Goal: Complete application form: Complete application form

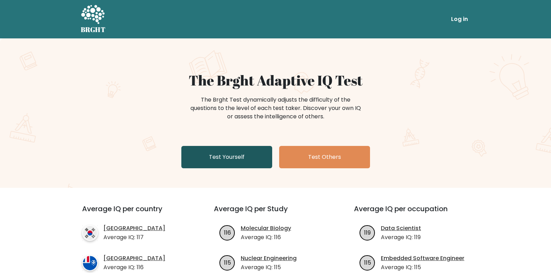
click at [237, 153] on link "Test Yourself" at bounding box center [226, 157] width 91 height 22
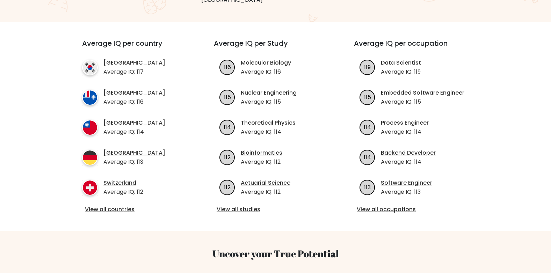
scroll to position [232, 0]
click at [126, 206] on link "View all countries" at bounding box center [135, 210] width 101 height 8
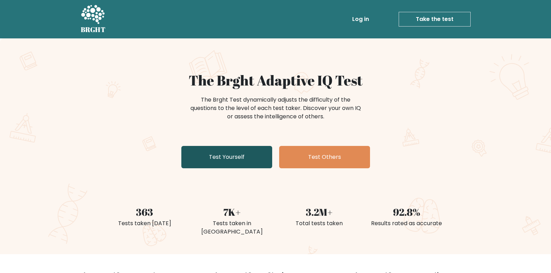
click at [211, 163] on link "Test Yourself" at bounding box center [226, 157] width 91 height 22
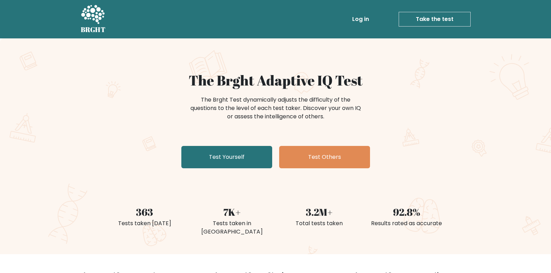
click at [418, 15] on link "Take the test" at bounding box center [435, 19] width 72 height 15
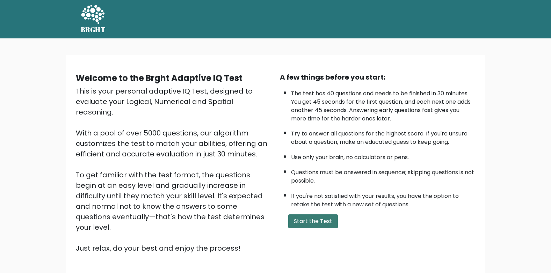
click at [318, 220] on button "Start the Test" at bounding box center [313, 222] width 50 height 14
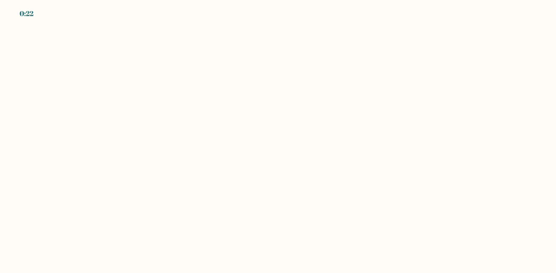
click at [241, 102] on body "0:22" at bounding box center [278, 136] width 556 height 273
click at [241, 102] on body "0:21" at bounding box center [278, 136] width 556 height 273
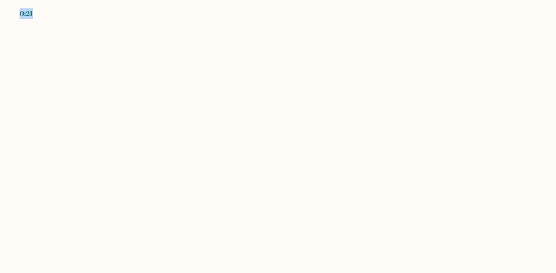
click at [241, 102] on body "0:21" at bounding box center [278, 136] width 556 height 273
click at [241, 102] on body "0:20" at bounding box center [278, 136] width 556 height 273
drag, startPoint x: 241, startPoint y: 102, endPoint x: 232, endPoint y: 144, distance: 43.1
click at [232, 144] on body "0:18" at bounding box center [278, 136] width 556 height 273
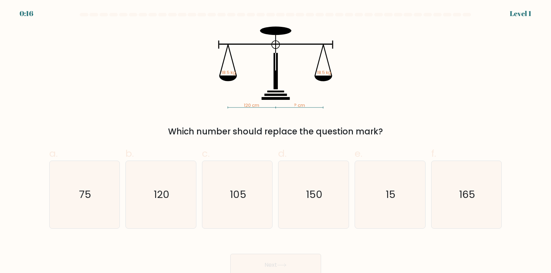
drag, startPoint x: 232, startPoint y: 144, endPoint x: 195, endPoint y: 152, distance: 37.4
click at [195, 152] on label "b. 120" at bounding box center [160, 187] width 71 height 82
click at [276, 141] on input "b. 120" at bounding box center [276, 139] width 0 height 5
radio input "true"
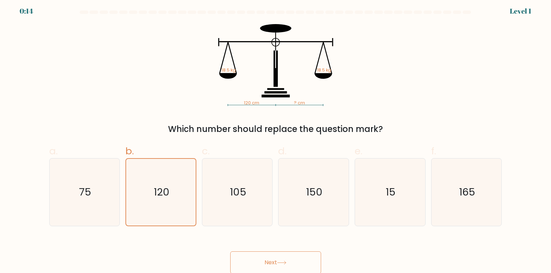
scroll to position [3, 0]
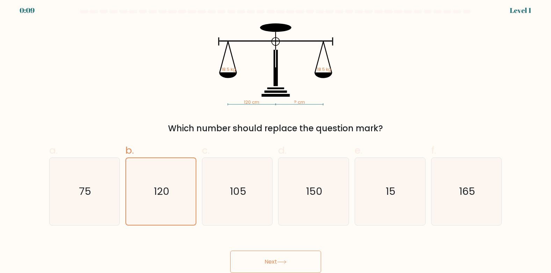
click at [266, 260] on button "Next" at bounding box center [275, 262] width 91 height 22
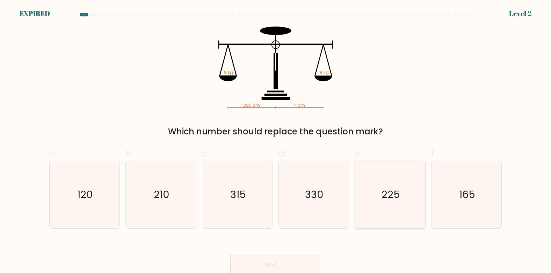
click at [381, 208] on icon "225" at bounding box center [389, 194] width 67 height 67
click at [276, 141] on input "e. 225" at bounding box center [276, 139] width 0 height 5
radio input "true"
click at [304, 263] on button "Next" at bounding box center [275, 265] width 91 height 22
drag, startPoint x: 304, startPoint y: 263, endPoint x: 276, endPoint y: 234, distance: 40.8
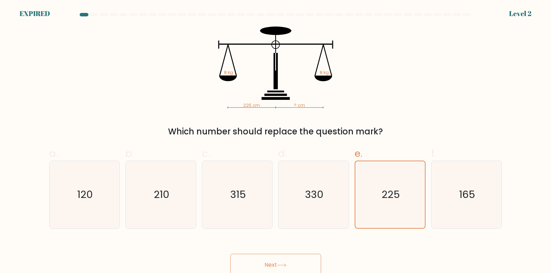
click at [276, 234] on form at bounding box center [275, 144] width 551 height 263
click at [308, 257] on button "Next" at bounding box center [275, 265] width 91 height 22
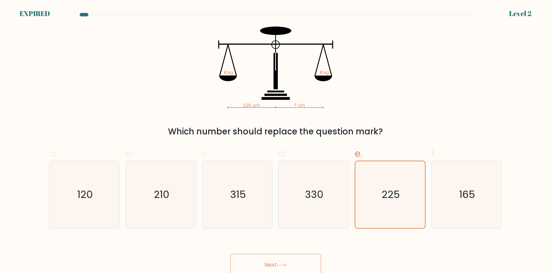
click at [308, 257] on button "Next" at bounding box center [275, 265] width 91 height 22
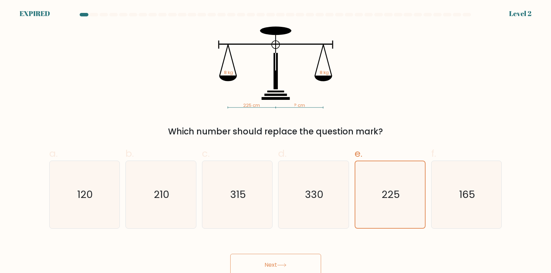
click at [308, 257] on button "Next" at bounding box center [275, 265] width 91 height 22
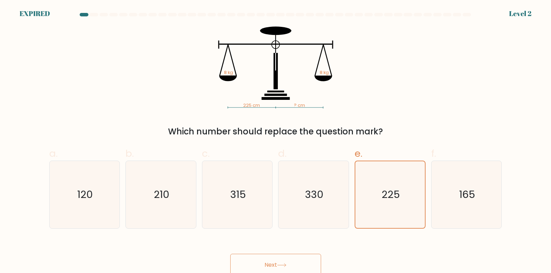
click at [308, 257] on button "Next" at bounding box center [275, 265] width 91 height 22
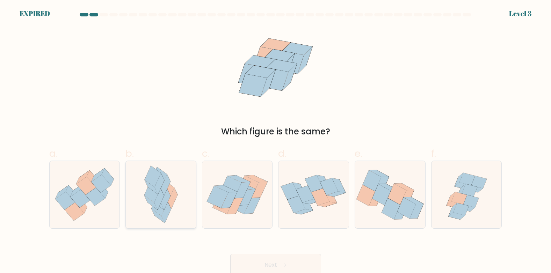
click at [163, 203] on icon at bounding box center [166, 199] width 10 height 21
click at [276, 141] on input "b." at bounding box center [276, 139] width 0 height 5
radio input "true"
click at [261, 260] on button "Next" at bounding box center [275, 265] width 91 height 22
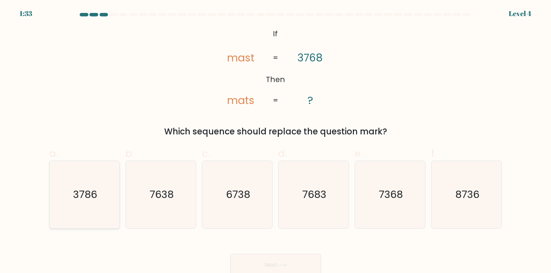
click at [85, 202] on text "3786" at bounding box center [85, 195] width 24 height 14
click at [276, 141] on input "a. 3786" at bounding box center [276, 139] width 0 height 5
radio input "true"
click at [178, 204] on icon "7638" at bounding box center [160, 194] width 67 height 67
click at [276, 141] on input "b. 7638" at bounding box center [276, 139] width 0 height 5
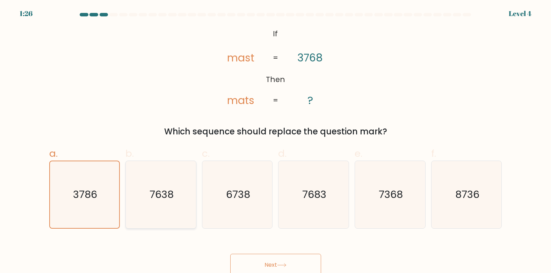
radio input "true"
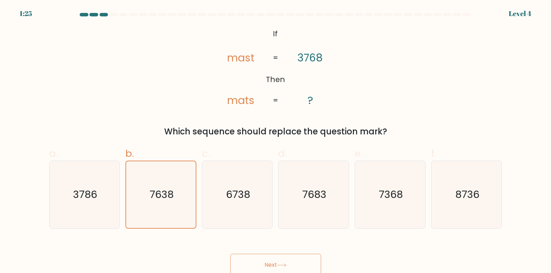
click at [251, 266] on button "Next" at bounding box center [275, 265] width 91 height 22
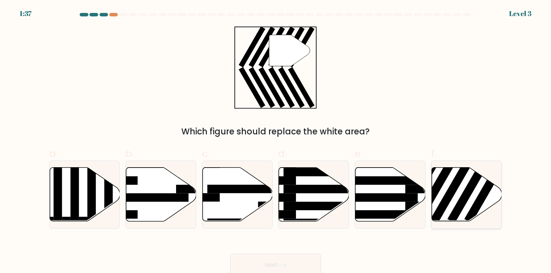
click at [455, 198] on icon at bounding box center [467, 195] width 70 height 54
click at [276, 141] on input "f." at bounding box center [276, 139] width 0 height 5
radio input "true"
click at [304, 267] on button "Next" at bounding box center [275, 265] width 91 height 22
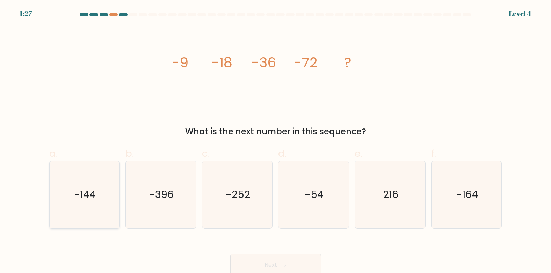
click at [113, 198] on icon "-144" at bounding box center [84, 194] width 67 height 67
click at [276, 141] on input "a. -144" at bounding box center [276, 139] width 0 height 5
radio input "true"
click at [239, 267] on button "Next" at bounding box center [275, 265] width 91 height 22
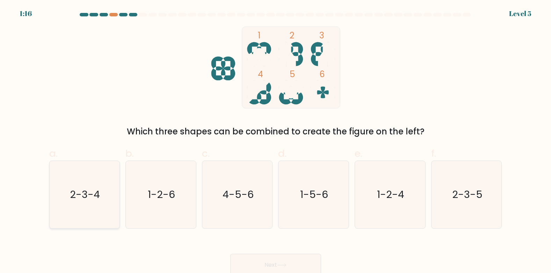
click at [86, 200] on text "2-3-4" at bounding box center [85, 195] width 30 height 14
click at [276, 141] on input "a. 2-3-4" at bounding box center [276, 139] width 0 height 5
radio input "true"
click at [239, 263] on button "Next" at bounding box center [275, 265] width 91 height 22
click at [279, 270] on button "Next" at bounding box center [275, 265] width 91 height 22
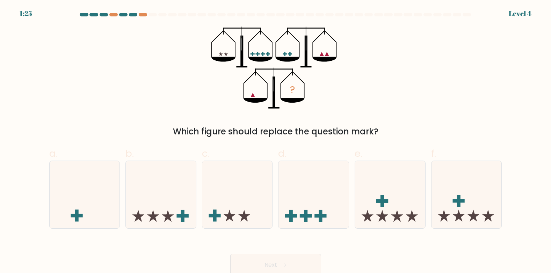
click at [278, 270] on button "Next" at bounding box center [275, 265] width 91 height 22
click at [86, 210] on icon at bounding box center [85, 195] width 70 height 58
click at [276, 141] on input "a." at bounding box center [276, 139] width 0 height 5
radio input "true"
click at [260, 260] on button "Next" at bounding box center [275, 265] width 91 height 22
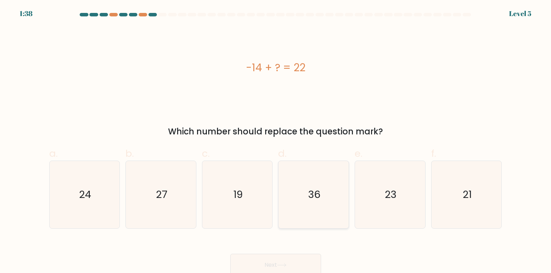
click at [309, 198] on text "36" at bounding box center [314, 195] width 12 height 14
click at [276, 141] on input "d. 36" at bounding box center [276, 139] width 0 height 5
radio input "true"
click at [284, 260] on button "Next" at bounding box center [275, 265] width 91 height 22
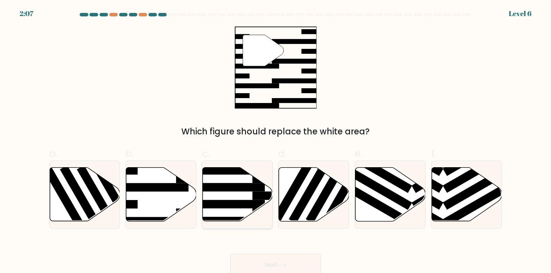
click at [244, 210] on icon at bounding box center [238, 195] width 70 height 54
click at [276, 141] on input "c." at bounding box center [276, 139] width 0 height 5
radio input "true"
click at [158, 208] on icon at bounding box center [161, 195] width 70 height 54
click at [276, 141] on input "b." at bounding box center [276, 139] width 0 height 5
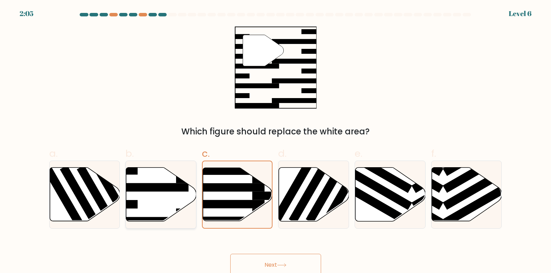
radio input "true"
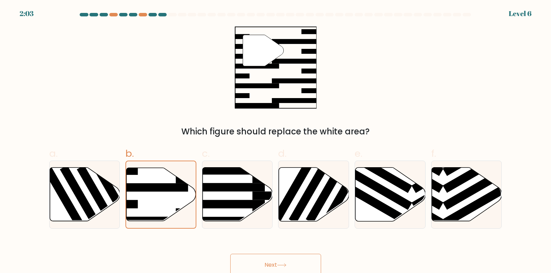
click at [260, 262] on button "Next" at bounding box center [275, 265] width 91 height 22
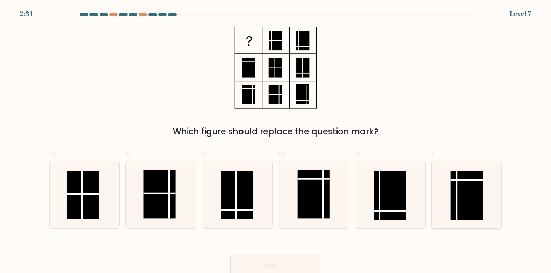
click at [463, 189] on rect at bounding box center [466, 196] width 32 height 48
click at [276, 141] on input "f." at bounding box center [276, 139] width 0 height 5
radio input "true"
click at [297, 262] on button "Next" at bounding box center [275, 265] width 91 height 22
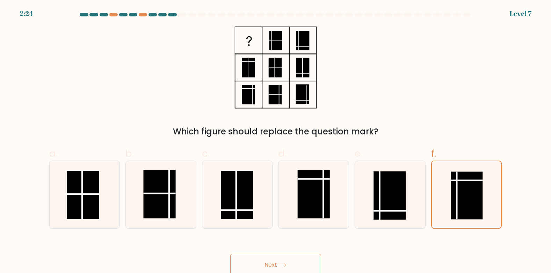
click at [297, 262] on button "Next" at bounding box center [275, 265] width 91 height 22
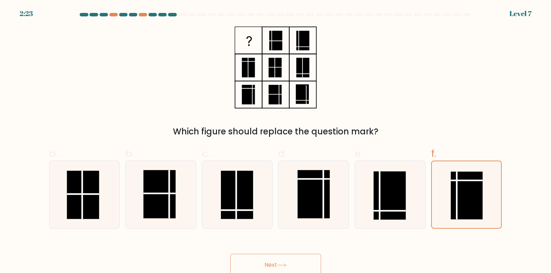
click at [297, 262] on button "Next" at bounding box center [275, 265] width 91 height 22
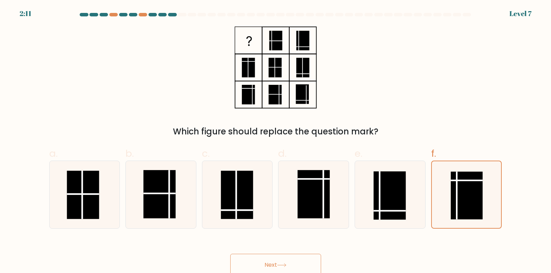
click at [297, 262] on button "Next" at bounding box center [275, 265] width 91 height 22
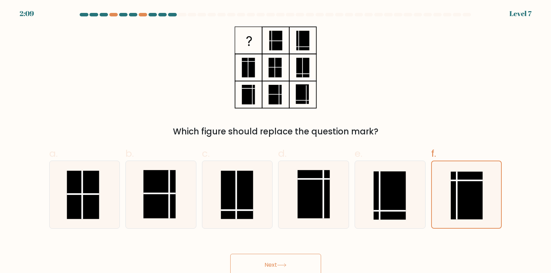
click at [297, 262] on button "Next" at bounding box center [275, 265] width 91 height 22
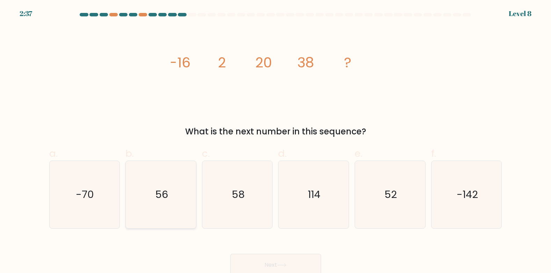
click at [161, 201] on text "56" at bounding box center [161, 195] width 13 height 14
click at [276, 141] on input "b. 56" at bounding box center [276, 139] width 0 height 5
radio input "true"
click at [259, 266] on button "Next" at bounding box center [275, 265] width 91 height 22
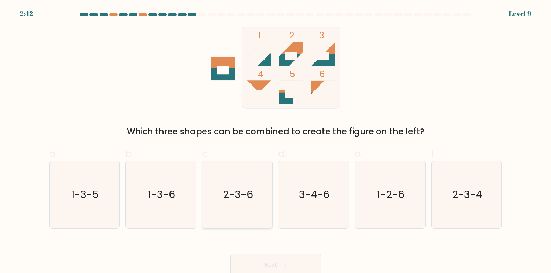
click at [256, 189] on icon "2-3-6" at bounding box center [237, 194] width 67 height 67
click at [276, 141] on input "c. 2-3-6" at bounding box center [276, 139] width 0 height 5
radio input "true"
click at [270, 263] on button "Next" at bounding box center [275, 265] width 91 height 22
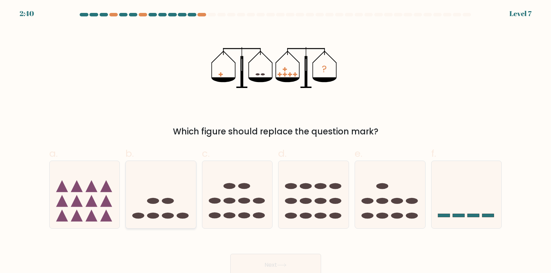
click at [163, 205] on icon at bounding box center [161, 195] width 70 height 58
click at [276, 141] on input "b." at bounding box center [276, 139] width 0 height 5
radio input "true"
click at [246, 254] on button "Next" at bounding box center [275, 265] width 91 height 22
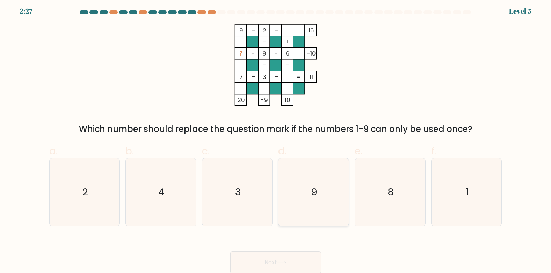
scroll to position [3, 0]
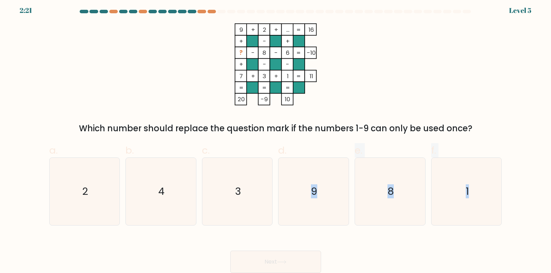
drag, startPoint x: 299, startPoint y: 198, endPoint x: 297, endPoint y: 227, distance: 29.5
click at [297, 227] on form at bounding box center [275, 141] width 551 height 263
drag, startPoint x: 297, startPoint y: 227, endPoint x: 287, endPoint y: 210, distance: 19.9
click at [287, 210] on icon "9" at bounding box center [313, 191] width 67 height 67
click at [276, 138] on input "d. 9" at bounding box center [276, 135] width 0 height 5
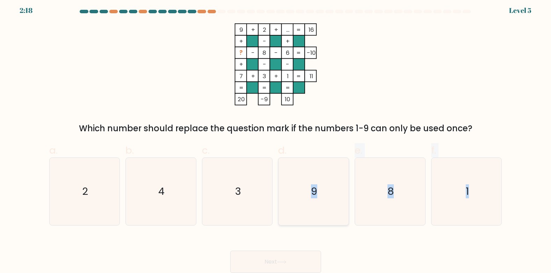
radio input "true"
click at [274, 256] on button "Next" at bounding box center [275, 262] width 91 height 22
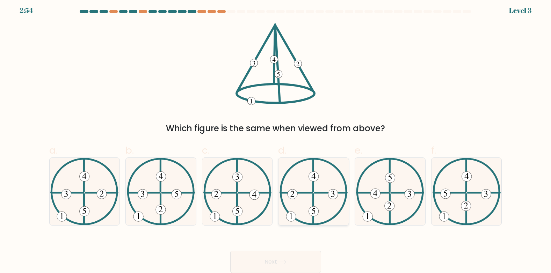
click at [315, 183] on icon at bounding box center [314, 191] width 68 height 67
click at [276, 138] on input "d." at bounding box center [276, 135] width 0 height 5
radio input "true"
click at [269, 255] on button "Next" at bounding box center [275, 262] width 91 height 22
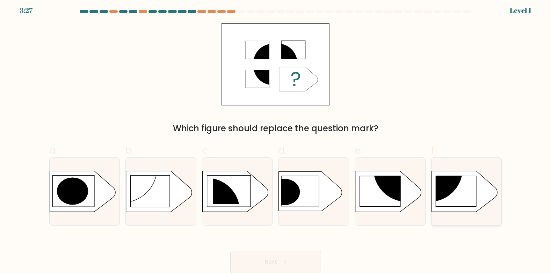
click at [450, 200] on rect at bounding box center [456, 191] width 41 height 30
click at [276, 138] on input "f." at bounding box center [276, 135] width 0 height 5
radio input "true"
click at [305, 262] on button "Next" at bounding box center [275, 262] width 91 height 22
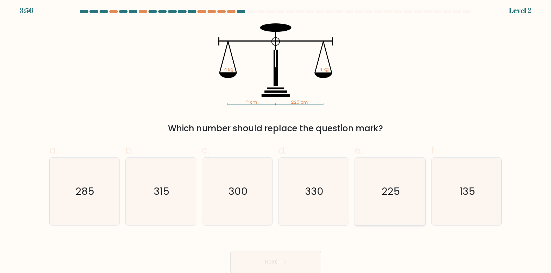
click at [389, 207] on icon "225" at bounding box center [389, 191] width 67 height 67
click at [276, 138] on input "e. 225" at bounding box center [276, 135] width 0 height 5
radio input "true"
click at [304, 264] on button "Next" at bounding box center [275, 262] width 91 height 22
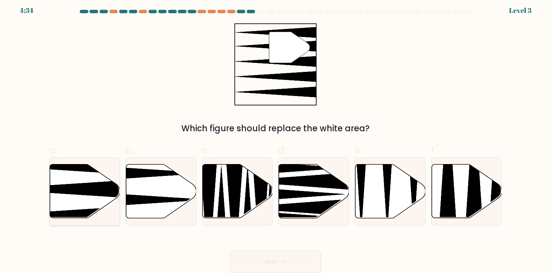
click at [84, 193] on icon at bounding box center [60, 189] width 139 height 18
click at [276, 138] on input "a." at bounding box center [276, 135] width 0 height 5
radio input "true"
click at [239, 264] on button "Next" at bounding box center [275, 262] width 91 height 22
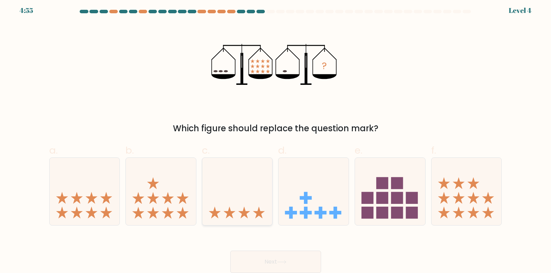
drag, startPoint x: 220, startPoint y: 208, endPoint x: 240, endPoint y: 219, distance: 22.8
click at [240, 219] on icon at bounding box center [237, 191] width 70 height 58
click at [276, 138] on input "c." at bounding box center [276, 135] width 0 height 5
radio input "true"
click at [260, 256] on button "Next" at bounding box center [275, 262] width 91 height 22
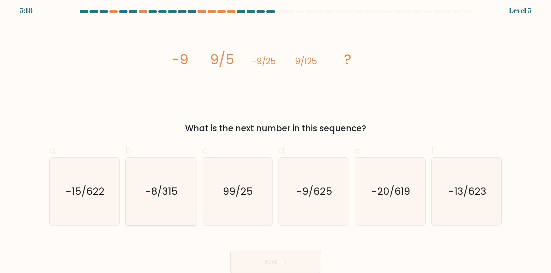
click at [179, 177] on icon "-8/315" at bounding box center [160, 191] width 67 height 67
click at [276, 138] on input "b. -8/315" at bounding box center [276, 135] width 0 height 5
radio input "true"
click at [245, 263] on button "Next" at bounding box center [275, 262] width 91 height 22
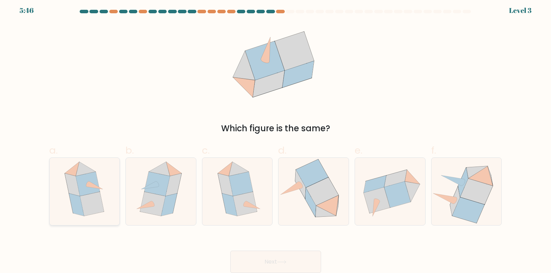
click at [88, 204] on icon at bounding box center [92, 204] width 24 height 24
click at [276, 138] on input "a." at bounding box center [276, 135] width 0 height 5
radio input "true"
click at [254, 268] on button "Next" at bounding box center [275, 262] width 91 height 22
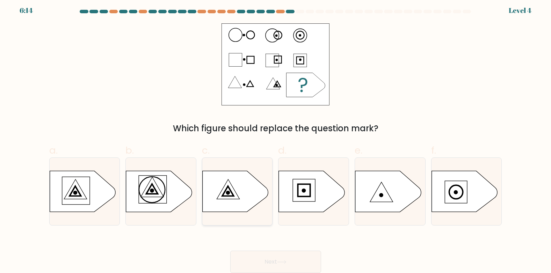
drag, startPoint x: 233, startPoint y: 194, endPoint x: 237, endPoint y: 202, distance: 9.5
click at [237, 202] on icon at bounding box center [235, 191] width 66 height 41
click at [276, 138] on input "c." at bounding box center [276, 135] width 0 height 5
radio input "true"
click at [261, 256] on button "Next" at bounding box center [275, 262] width 91 height 22
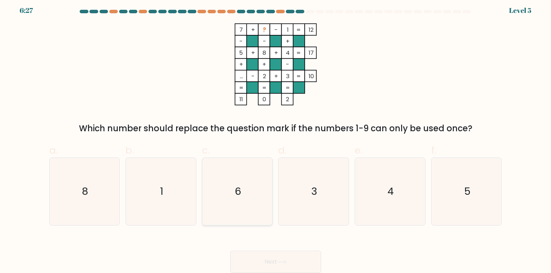
drag, startPoint x: 245, startPoint y: 185, endPoint x: 241, endPoint y: 206, distance: 21.3
click at [241, 206] on icon "6" at bounding box center [237, 191] width 67 height 67
click at [276, 138] on input "c. 6" at bounding box center [276, 135] width 0 height 5
radio input "true"
click at [241, 206] on icon "6" at bounding box center [237, 191] width 67 height 67
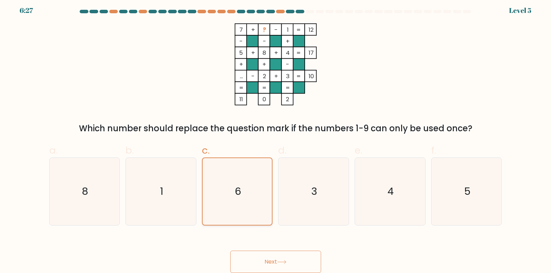
click at [276, 138] on input "c. 6" at bounding box center [276, 135] width 0 height 5
click at [262, 266] on button "Next" at bounding box center [275, 262] width 91 height 22
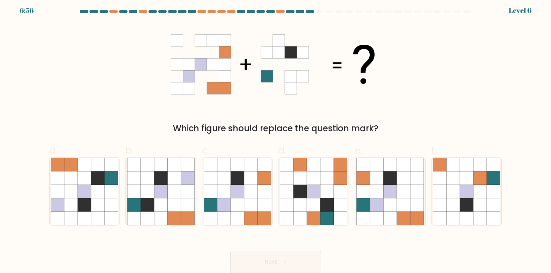
drag, startPoint x: 239, startPoint y: 198, endPoint x: 275, endPoint y: 140, distance: 68.5
click at [275, 140] on div "a. b. c." at bounding box center [275, 182] width 458 height 88
click at [246, 221] on icon at bounding box center [250, 218] width 13 height 13
click at [276, 138] on input "c." at bounding box center [276, 135] width 0 height 5
radio input "true"
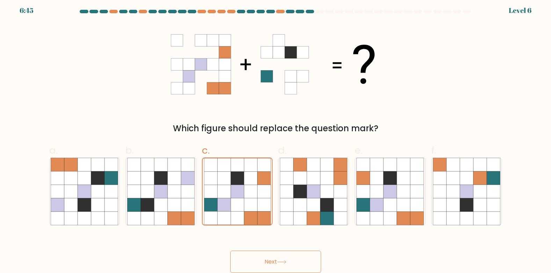
click at [257, 260] on button "Next" at bounding box center [275, 262] width 91 height 22
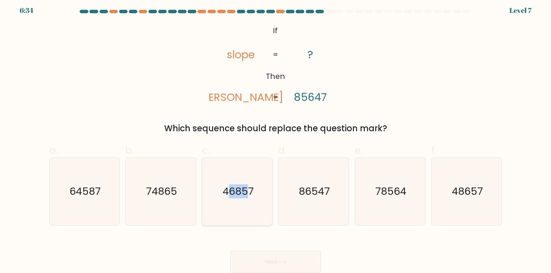
drag, startPoint x: 249, startPoint y: 191, endPoint x: 226, endPoint y: 186, distance: 24.1
click at [226, 186] on text "46857" at bounding box center [238, 192] width 31 height 14
click at [276, 138] on input "c. 46857" at bounding box center [276, 135] width 0 height 5
radio input "true"
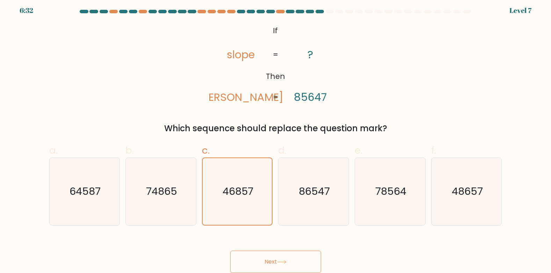
click at [262, 257] on button "Next" at bounding box center [275, 262] width 91 height 22
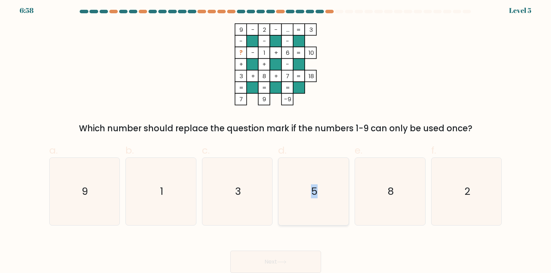
drag, startPoint x: 323, startPoint y: 205, endPoint x: 304, endPoint y: 214, distance: 21.4
click at [304, 214] on icon "5" at bounding box center [313, 191] width 67 height 67
click at [276, 138] on input "d. 5" at bounding box center [276, 135] width 0 height 5
radio input "true"
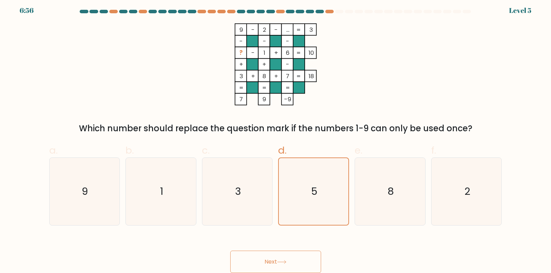
click at [295, 262] on button "Next" at bounding box center [275, 262] width 91 height 22
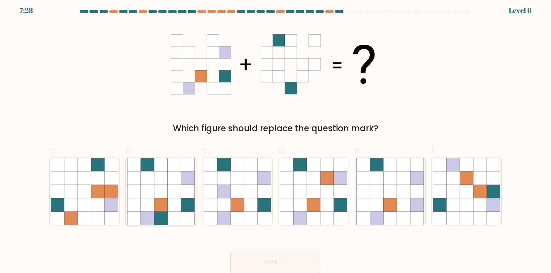
drag, startPoint x: 173, startPoint y: 186, endPoint x: 181, endPoint y: 212, distance: 27.5
click at [181, 212] on icon at bounding box center [160, 191] width 67 height 67
click at [276, 138] on input "b." at bounding box center [276, 135] width 0 height 5
radio input "true"
click at [181, 212] on icon at bounding box center [187, 217] width 13 height 13
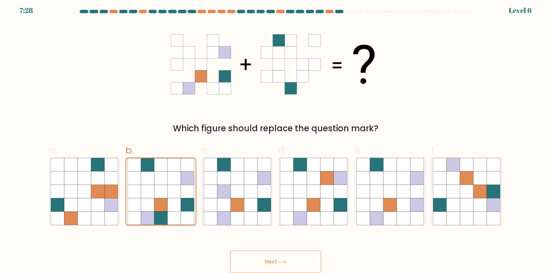
click at [276, 138] on input "b." at bounding box center [276, 135] width 0 height 5
click at [263, 259] on button "Next" at bounding box center [275, 262] width 91 height 22
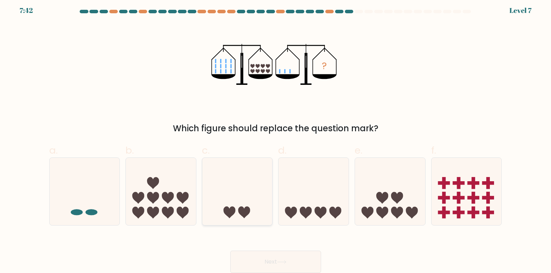
click at [247, 209] on icon at bounding box center [244, 213] width 12 height 12
click at [276, 138] on input "c." at bounding box center [276, 135] width 0 height 5
radio input "true"
click at [249, 257] on button "Next" at bounding box center [275, 262] width 91 height 22
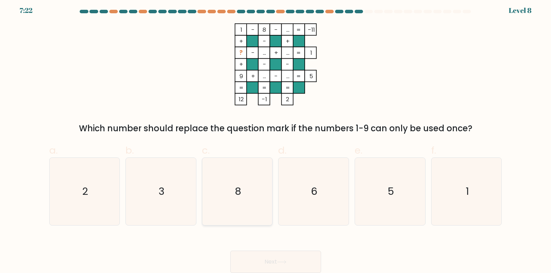
click at [249, 197] on icon "8" at bounding box center [237, 191] width 67 height 67
click at [276, 138] on input "c. 8" at bounding box center [276, 135] width 0 height 5
radio input "true"
click at [303, 199] on icon "6" at bounding box center [313, 191] width 67 height 67
click at [276, 138] on input "d. 6" at bounding box center [276, 135] width 0 height 5
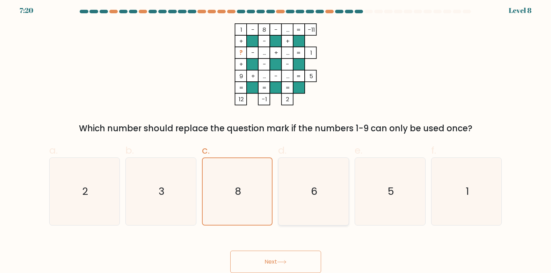
radio input "true"
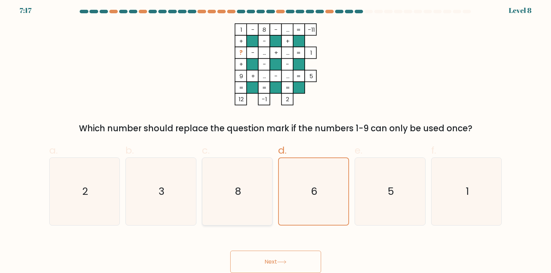
click at [240, 189] on text "8" at bounding box center [238, 192] width 6 height 14
click at [276, 138] on input "c. 8" at bounding box center [276, 135] width 0 height 5
radio input "true"
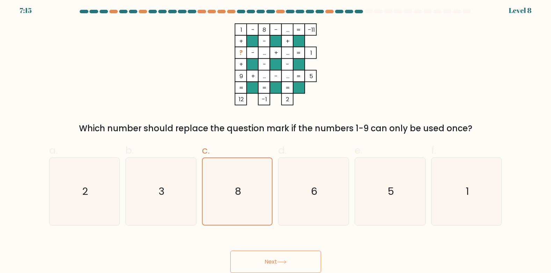
click at [272, 260] on button "Next" at bounding box center [275, 262] width 91 height 22
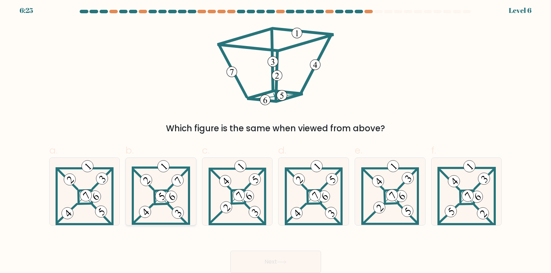
click at [184, 201] on icon at bounding box center [161, 191] width 59 height 67
click at [276, 138] on input "b." at bounding box center [276, 135] width 0 height 5
radio input "true"
click at [253, 263] on button "Next" at bounding box center [275, 262] width 91 height 22
click at [253, 264] on button "Next" at bounding box center [275, 262] width 91 height 22
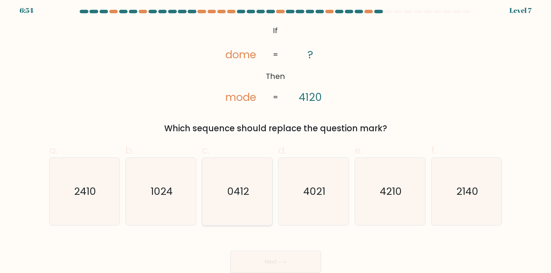
drag, startPoint x: 249, startPoint y: 195, endPoint x: 255, endPoint y: 206, distance: 12.7
click at [255, 206] on icon "0412" at bounding box center [237, 191] width 67 height 67
click at [276, 138] on input "c. 0412" at bounding box center [276, 135] width 0 height 5
radio input "true"
click at [255, 206] on icon "0412" at bounding box center [237, 191] width 67 height 67
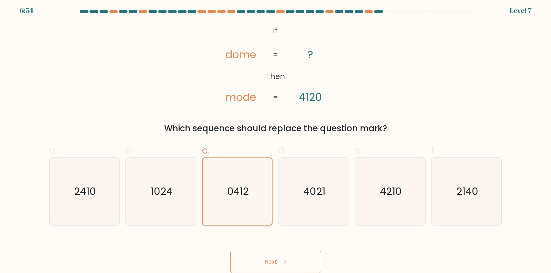
click at [276, 138] on input "c. 0412" at bounding box center [276, 135] width 0 height 5
click at [260, 254] on button "Next" at bounding box center [275, 262] width 91 height 22
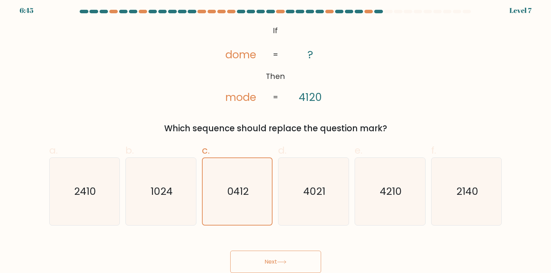
click at [260, 254] on button "Next" at bounding box center [275, 262] width 91 height 22
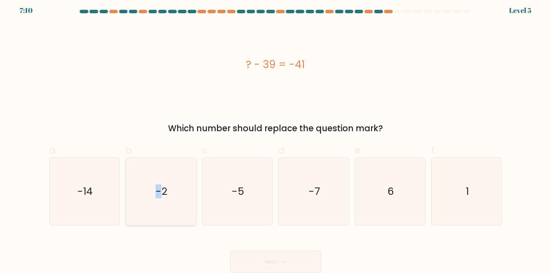
drag, startPoint x: 160, startPoint y: 183, endPoint x: 147, endPoint y: 212, distance: 31.3
click at [147, 212] on icon "-2" at bounding box center [160, 191] width 67 height 67
click at [276, 138] on input "b. -2" at bounding box center [276, 135] width 0 height 5
radio input "true"
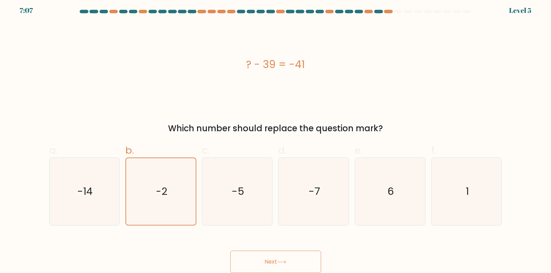
click at [254, 260] on button "Next" at bounding box center [275, 262] width 91 height 22
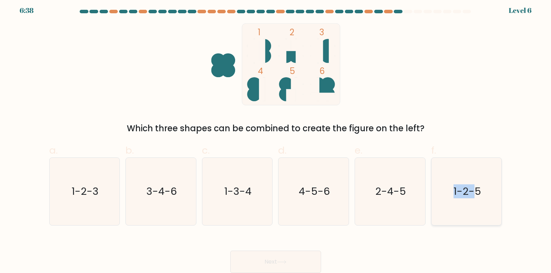
drag, startPoint x: 438, startPoint y: 164, endPoint x: 466, endPoint y: 192, distance: 39.8
click at [466, 192] on icon "1-2-5" at bounding box center [466, 191] width 67 height 67
click at [466, 192] on text "1-2-5" at bounding box center [468, 192] width 28 height 14
click at [276, 138] on input "f. 1-2-5" at bounding box center [276, 135] width 0 height 5
radio input "true"
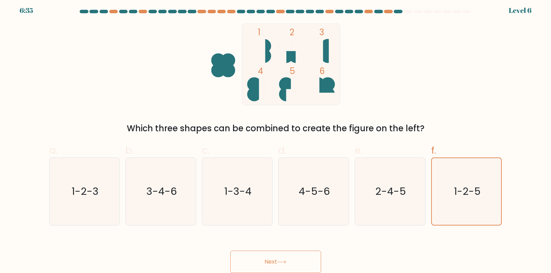
click at [288, 265] on button "Next" at bounding box center [275, 262] width 91 height 22
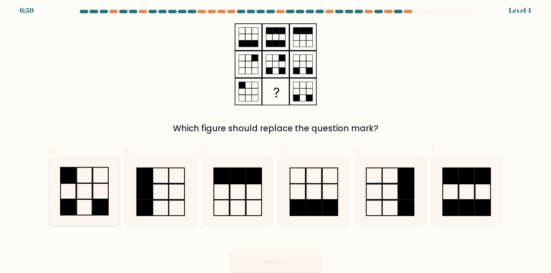
click at [92, 186] on rect at bounding box center [84, 191] width 15 height 16
click at [276, 138] on input "a." at bounding box center [276, 135] width 0 height 5
radio input "true"
click at [262, 257] on button "Next" at bounding box center [275, 262] width 91 height 22
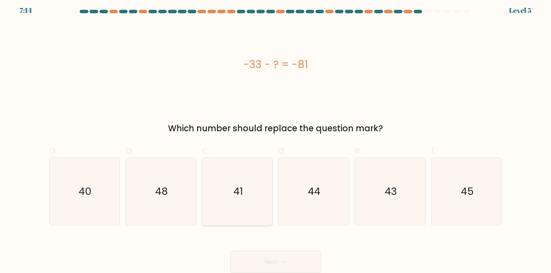
click at [247, 198] on icon "41" at bounding box center [237, 191] width 67 height 67
click at [276, 138] on input "c. 41" at bounding box center [276, 135] width 0 height 5
radio input "true"
click at [266, 263] on button "Next" at bounding box center [275, 262] width 91 height 22
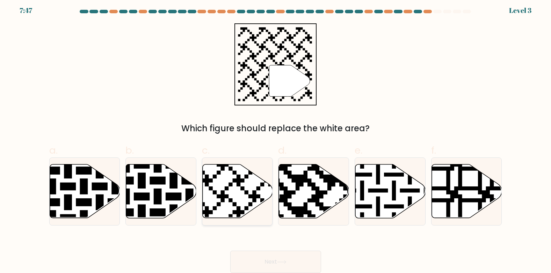
click at [233, 195] on icon at bounding box center [238, 192] width 70 height 54
click at [276, 138] on input "c." at bounding box center [276, 135] width 0 height 5
radio input "true"
click at [273, 261] on button "Next" at bounding box center [275, 262] width 91 height 22
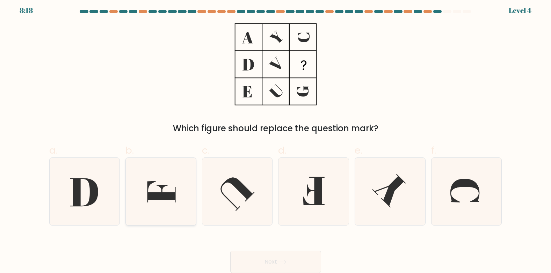
drag, startPoint x: 168, startPoint y: 192, endPoint x: 156, endPoint y: 188, distance: 12.7
click at [156, 188] on icon at bounding box center [160, 191] width 67 height 67
click at [276, 138] on input "b." at bounding box center [276, 135] width 0 height 5
radio input "true"
click at [156, 188] on icon at bounding box center [161, 191] width 67 height 67
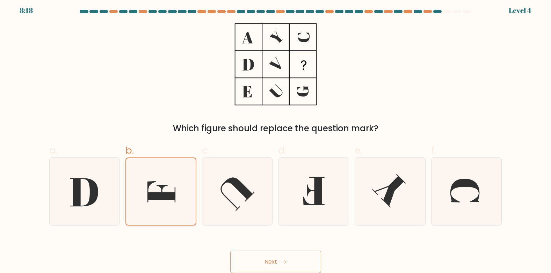
click at [276, 138] on input "b." at bounding box center [276, 135] width 0 height 5
click at [261, 260] on button "Next" at bounding box center [275, 262] width 91 height 22
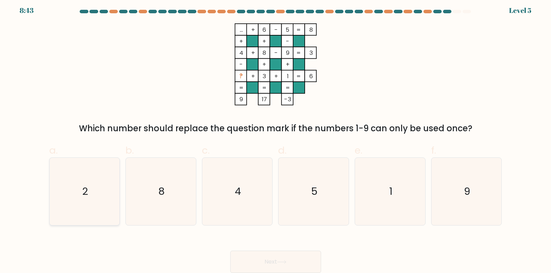
click at [100, 171] on icon "2" at bounding box center [84, 191] width 67 height 67
click at [276, 138] on input "a. 2" at bounding box center [276, 135] width 0 height 5
radio input "true"
click at [262, 265] on button "Next" at bounding box center [275, 262] width 91 height 22
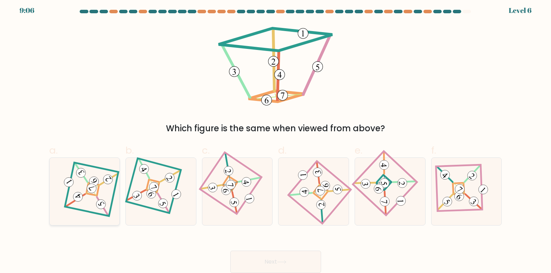
click at [92, 191] on 878 at bounding box center [91, 188] width 13 height 13
click at [276, 138] on input "a." at bounding box center [276, 135] width 0 height 5
radio input "true"
click at [255, 259] on button "Next" at bounding box center [275, 262] width 91 height 22
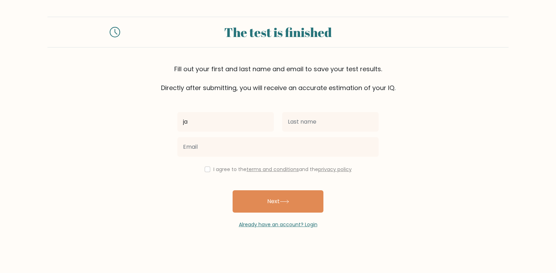
type input "j"
type input "Jakob"
drag, startPoint x: 312, startPoint y: 132, endPoint x: 308, endPoint y: 120, distance: 13.3
click at [308, 120] on div at bounding box center [330, 121] width 105 height 25
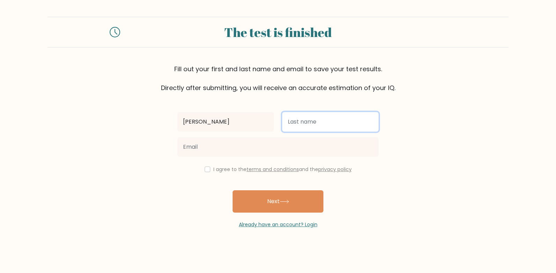
click at [308, 120] on input "text" at bounding box center [330, 122] width 96 height 20
type input "Bartkus"
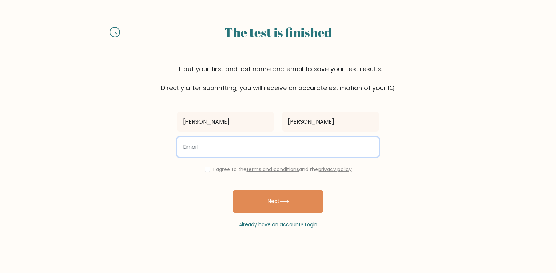
click at [282, 145] on input "email" at bounding box center [278, 147] width 201 height 20
type input "jakobbartkus@gmail.com"
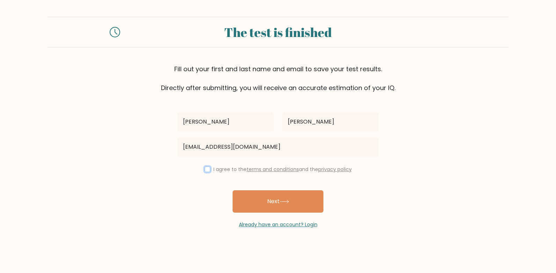
click at [205, 168] on input "checkbox" at bounding box center [208, 170] width 6 height 6
checkbox input "true"
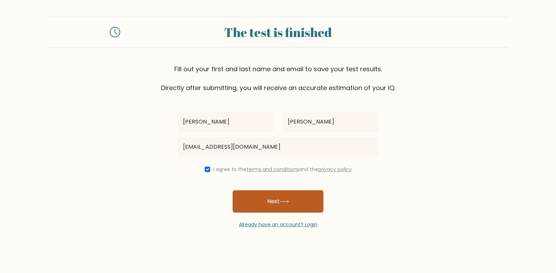
click at [275, 200] on button "Next" at bounding box center [278, 201] width 91 height 22
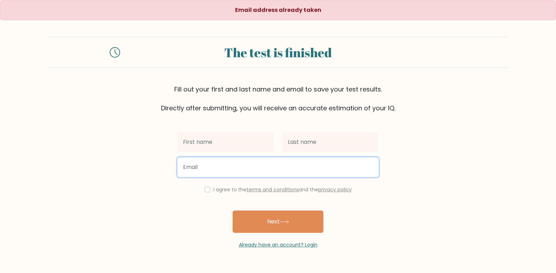
click at [232, 169] on input "email" at bounding box center [278, 168] width 201 height 20
type input "[EMAIL_ADDRESS][DOMAIN_NAME]"
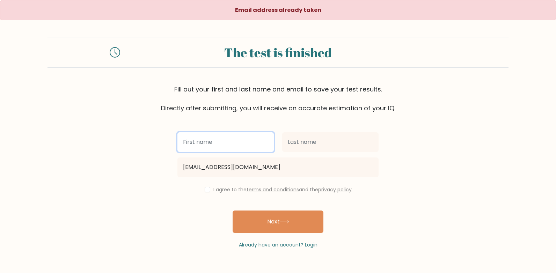
type input "[PERSON_NAME]"
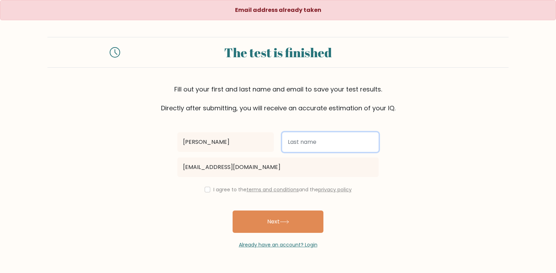
type input "[PERSON_NAME]"
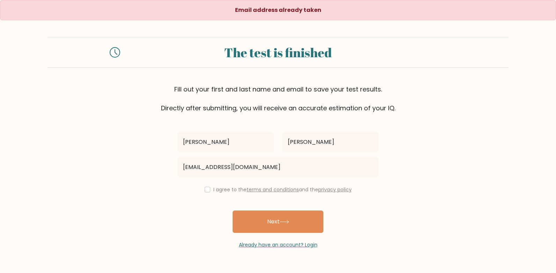
click at [213, 193] on div "I agree to the terms and conditions and the privacy policy" at bounding box center [278, 190] width 210 height 8
click at [208, 187] on div "I agree to the terms and conditions and the privacy policy" at bounding box center [278, 190] width 210 height 8
click at [208, 194] on div "I agree to the terms and conditions and the privacy policy" at bounding box center [278, 190] width 210 height 8
click at [207, 187] on div "I agree to the terms and conditions and the privacy policy" at bounding box center [278, 190] width 210 height 8
click at [204, 193] on div "I agree to the terms and conditions and the privacy policy" at bounding box center [278, 190] width 210 height 8
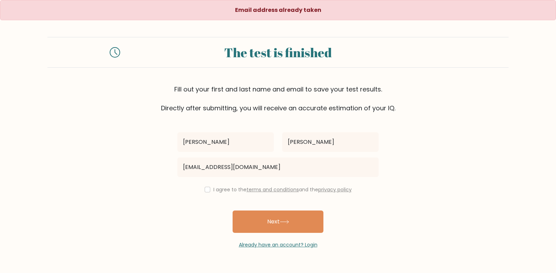
click at [204, 193] on div "I agree to the terms and conditions and the privacy policy" at bounding box center [278, 190] width 210 height 8
click at [205, 190] on input "checkbox" at bounding box center [208, 190] width 6 height 6
checkbox input "true"
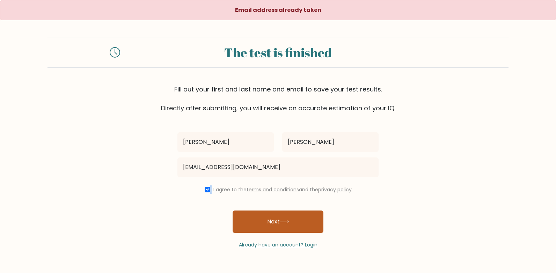
click at [250, 222] on button "Next" at bounding box center [278, 222] width 91 height 22
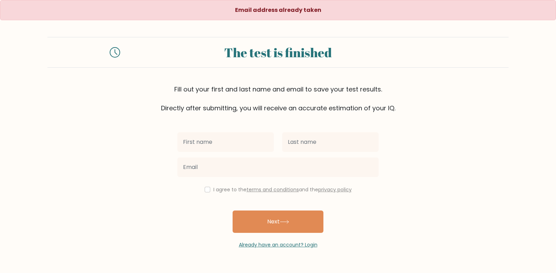
click at [231, 146] on input "text" at bounding box center [226, 142] width 96 height 20
type input "[PERSON_NAME]"
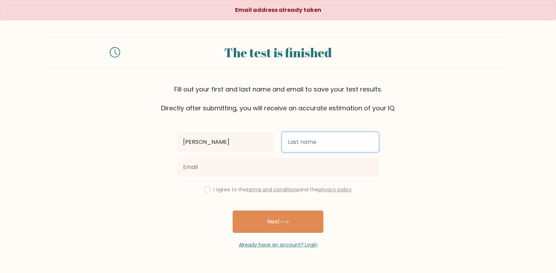
type input "[PERSON_NAME]"
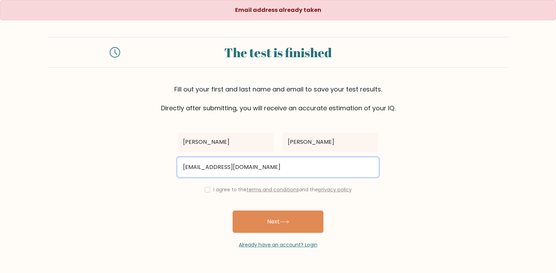
click at [220, 168] on input "jakobbartkus@gmail.com" at bounding box center [278, 168] width 201 height 20
type input "jbkabas@gmail.com"
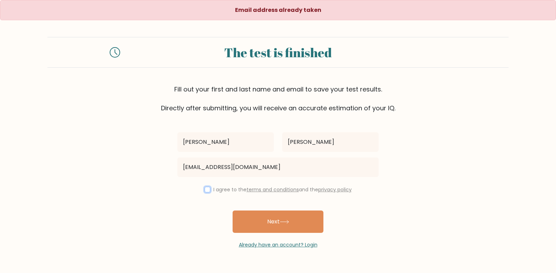
click at [208, 188] on input "checkbox" at bounding box center [208, 190] width 6 height 6
checkbox input "true"
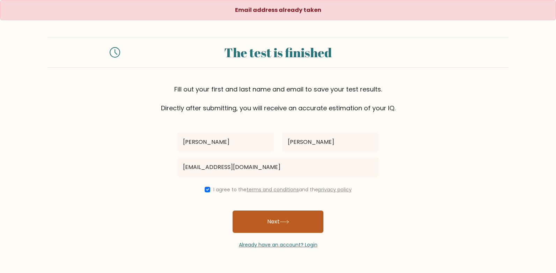
click at [301, 223] on button "Next" at bounding box center [278, 222] width 91 height 22
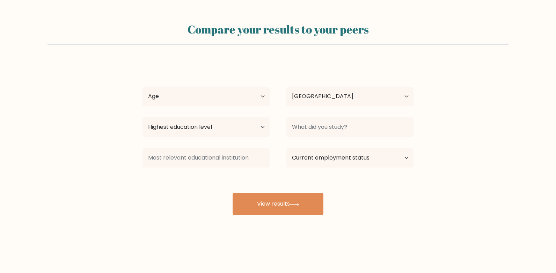
select select "LT"
click at [259, 98] on select "Age Under [DEMOGRAPHIC_DATA] [DEMOGRAPHIC_DATA] [DEMOGRAPHIC_DATA] [DEMOGRAPHIC…" at bounding box center [206, 97] width 127 height 20
select select "min_18"
click at [143, 87] on select "Age Under [DEMOGRAPHIC_DATA] [DEMOGRAPHIC_DATA] [DEMOGRAPHIC_DATA] [DEMOGRAPHIC…" at bounding box center [206, 97] width 127 height 20
click at [238, 123] on select "Highest education level No schooling Primary Lower Secondary Upper Secondary Oc…" at bounding box center [206, 127] width 127 height 20
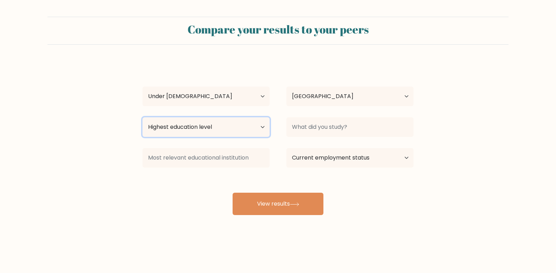
select select "no_schooling"
click at [143, 117] on select "Highest education level No schooling Primary Lower Secondary Upper Secondary Oc…" at bounding box center [206, 127] width 127 height 20
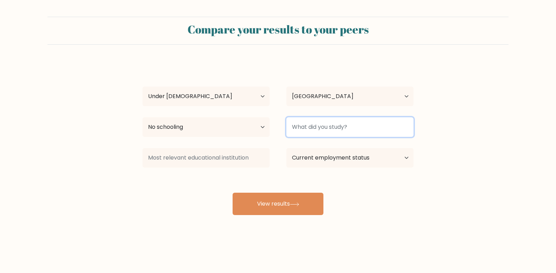
click at [327, 122] on input at bounding box center [350, 127] width 127 height 20
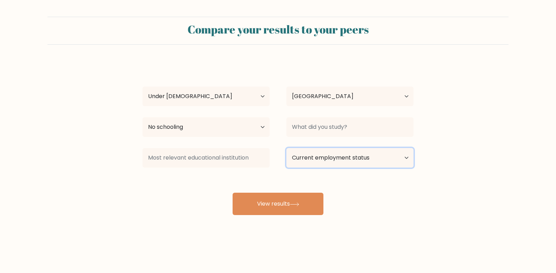
click at [326, 161] on select "Current employment status Employed Student Retired Other / prefer not to answer" at bounding box center [350, 158] width 127 height 20
select select "student"
click at [287, 148] on select "Current employment status Employed Student Retired Other / prefer not to answer" at bounding box center [350, 158] width 127 height 20
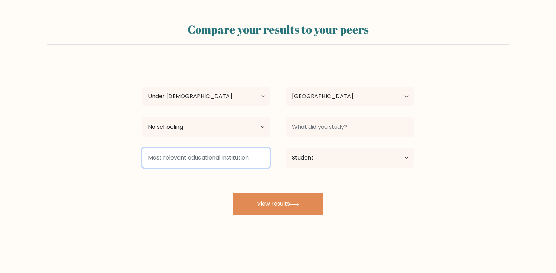
click at [248, 163] on input at bounding box center [206, 158] width 127 height 20
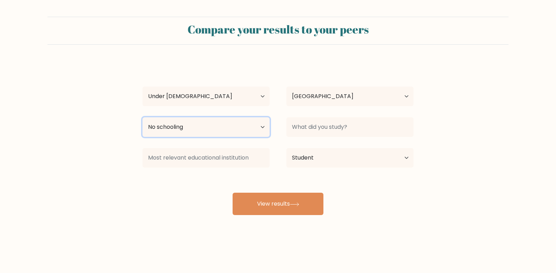
click at [253, 126] on select "Highest education level No schooling Primary Lower Secondary Upper Secondary Oc…" at bounding box center [206, 127] width 127 height 20
click at [219, 124] on select "Highest education level No schooling Primary Lower Secondary Upper Secondary Oc…" at bounding box center [206, 127] width 127 height 20
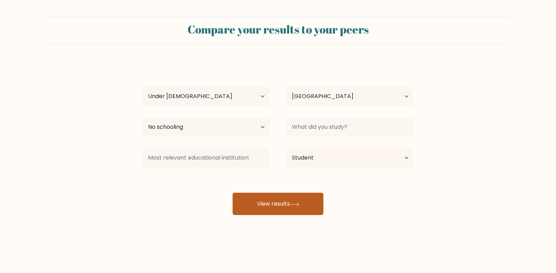
click at [250, 206] on button "View results" at bounding box center [278, 204] width 91 height 22
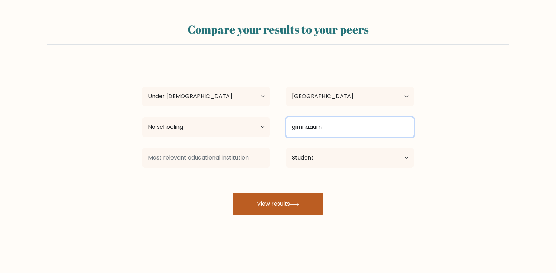
type input "gimnazium"
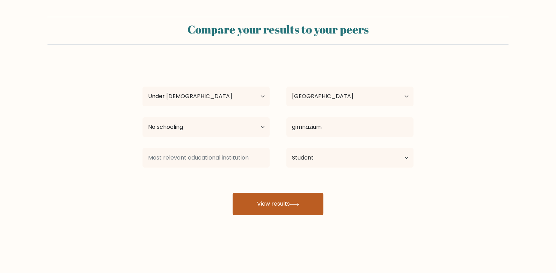
click at [312, 198] on button "View results" at bounding box center [278, 204] width 91 height 22
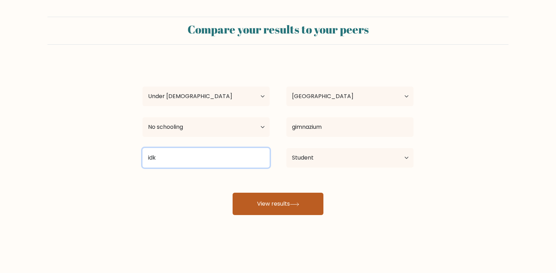
type input "idk"
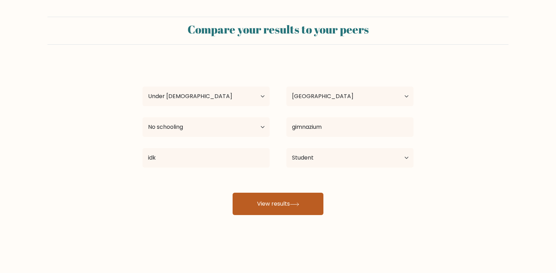
click at [262, 208] on button "View results" at bounding box center [278, 204] width 91 height 22
